Goal: Information Seeking & Learning: Learn about a topic

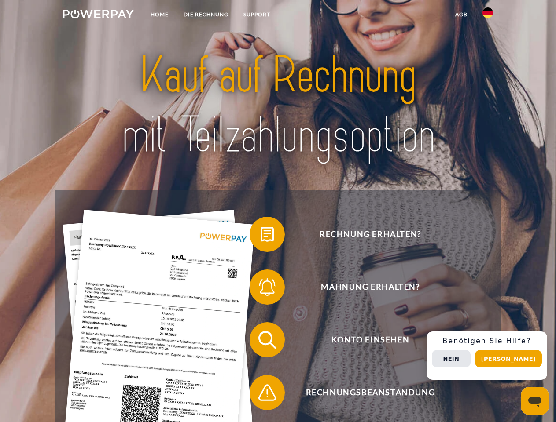
click at [98, 15] on img at bounding box center [98, 14] width 71 height 9
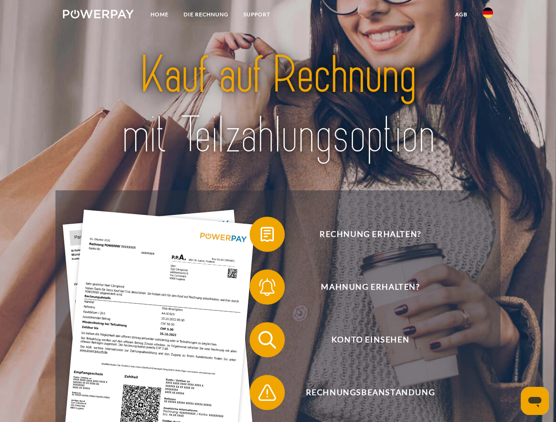
click at [487, 15] on img at bounding box center [487, 12] width 11 height 11
click at [461, 15] on link "agb" at bounding box center [460, 15] width 27 height 16
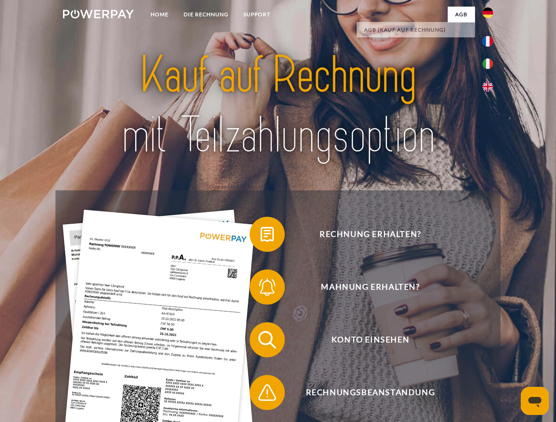
click at [260, 236] on span at bounding box center [254, 234] width 44 height 44
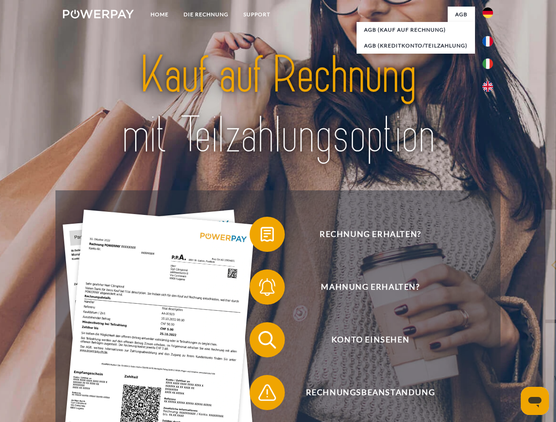
click at [260, 289] on span at bounding box center [254, 287] width 44 height 44
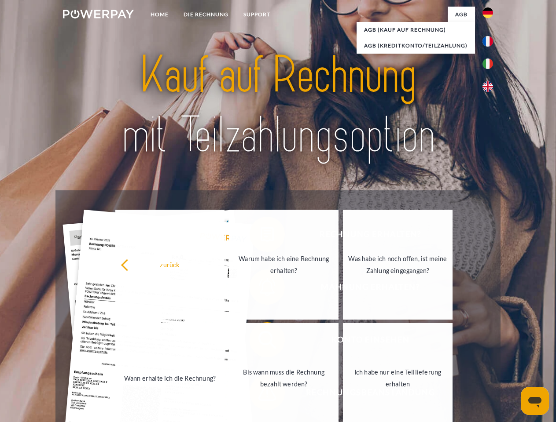
click at [260, 342] on link "Bis wann muss die Rechnung bezahlt werden?" at bounding box center [284, 378] width 110 height 110
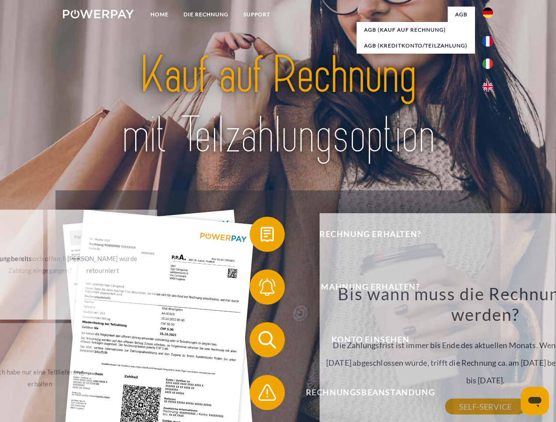
click at [260, 395] on div "Rechnung erhalten? Mahnung erhalten? Konto einsehen" at bounding box center [277, 366] width 444 height 352
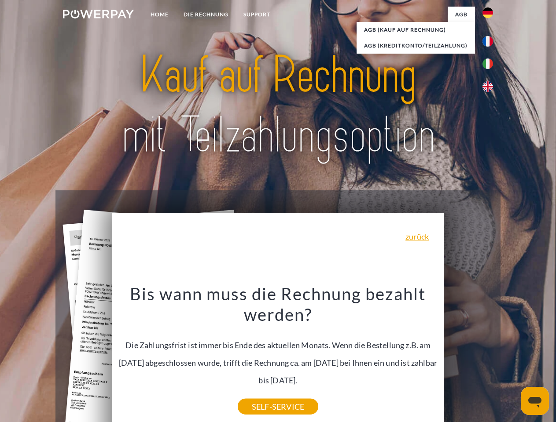
click at [490, 356] on div "Rechnung erhalten? Mahnung erhalten? Konto einsehen" at bounding box center [277, 366] width 444 height 352
click at [468, 358] on span "Konto einsehen" at bounding box center [370, 339] width 216 height 35
click at [511, 359] on header "Home DIE RECHNUNG SUPPORT" at bounding box center [278, 304] width 556 height 608
